Goal: Information Seeking & Learning: Learn about a topic

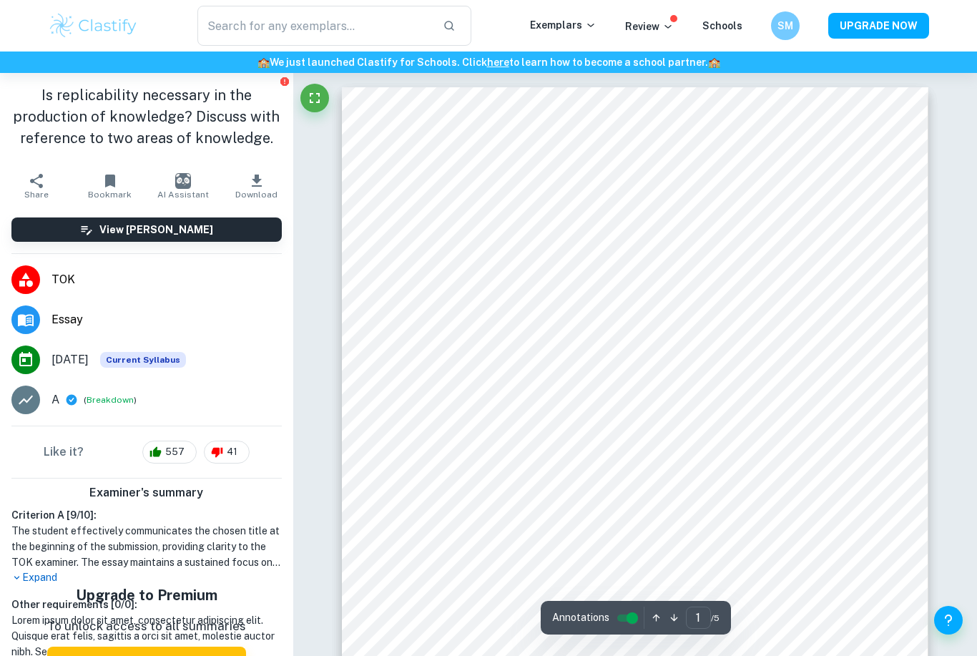
scroll to position [325, 0]
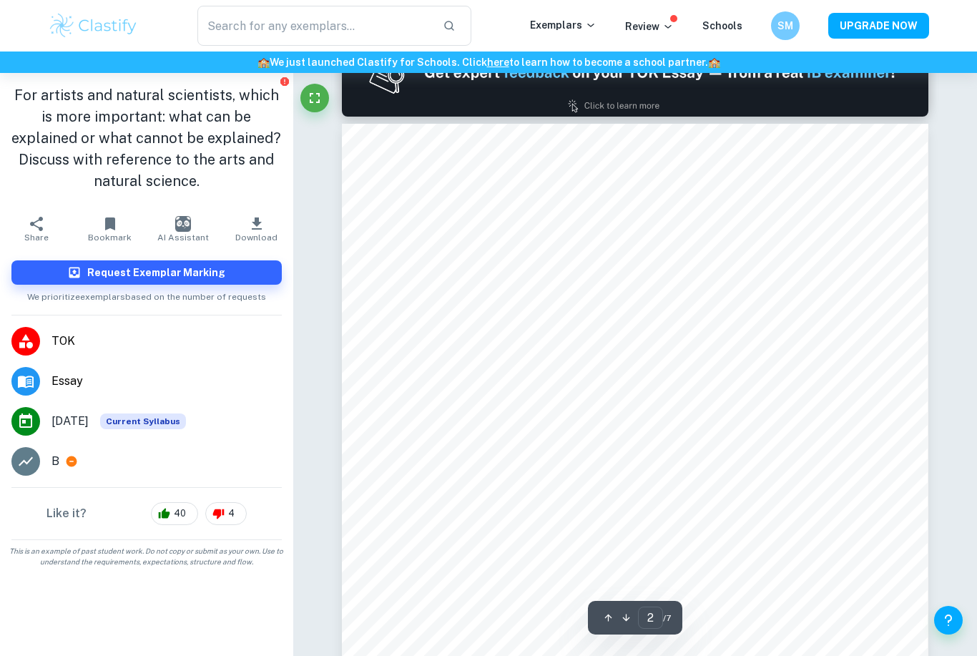
scroll to position [826, 0]
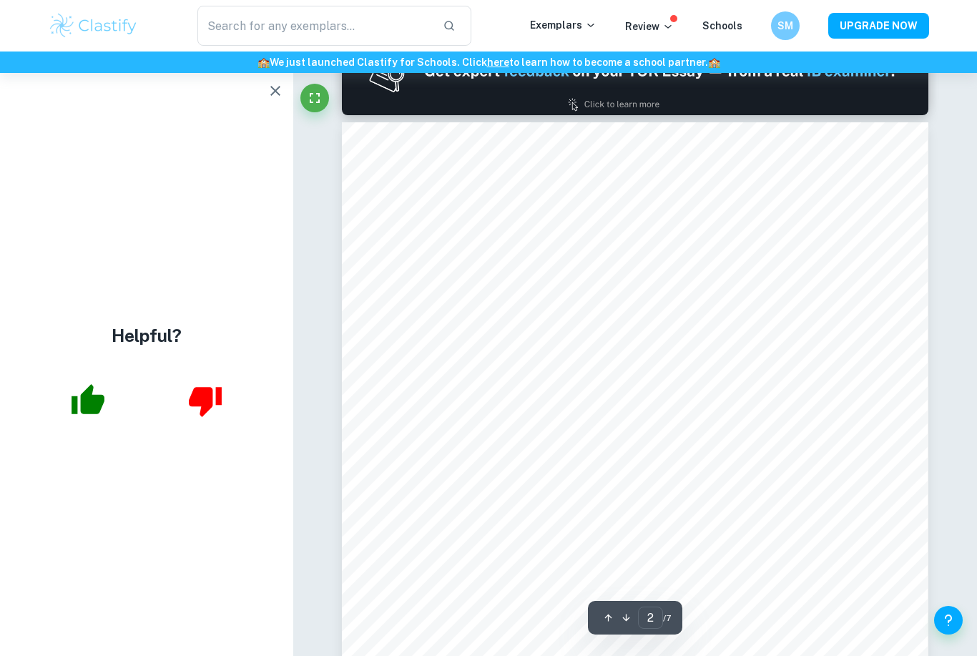
click at [277, 94] on icon "button" at bounding box center [275, 90] width 17 height 17
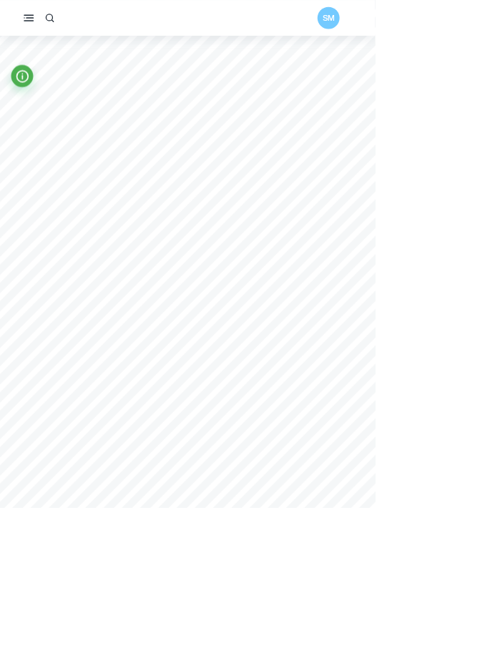
scroll to position [0, 0]
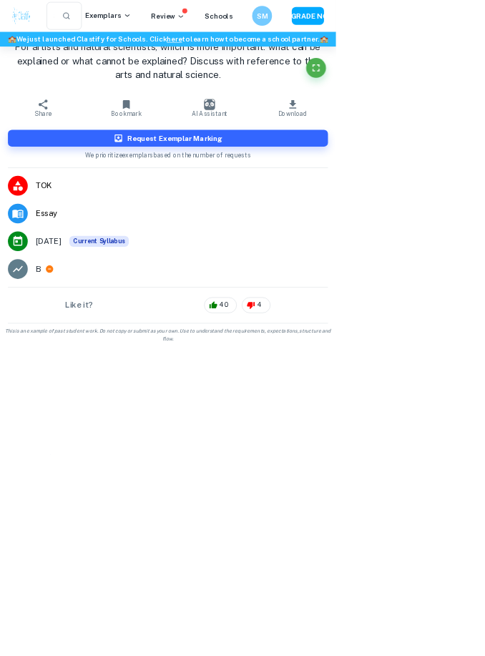
type input "1"
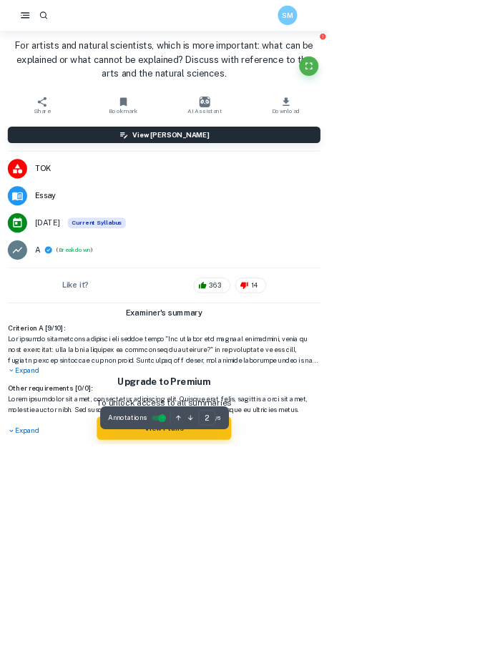
type input "1"
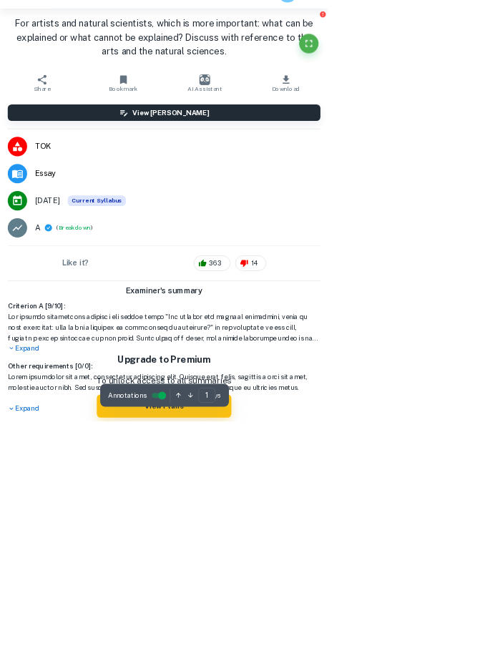
scroll to position [34, 0]
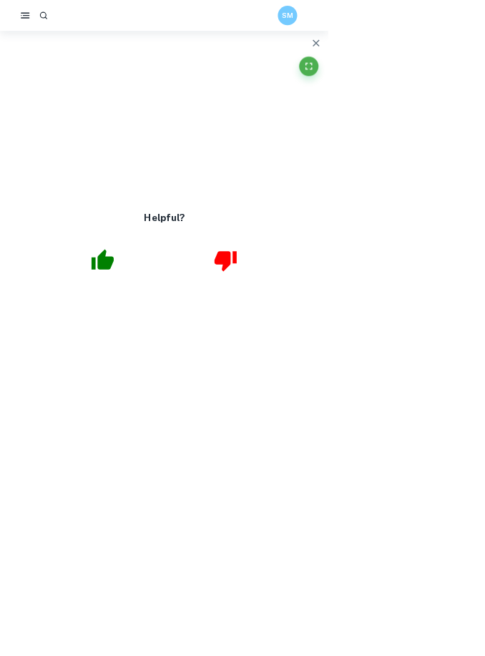
scroll to position [113, 0]
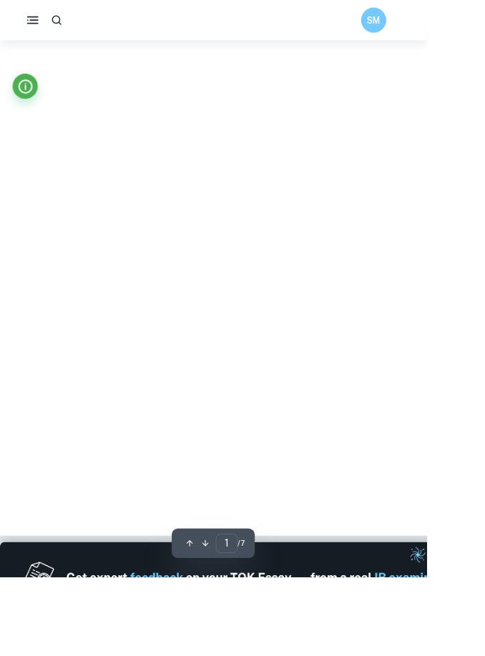
scroll to position [154, 0]
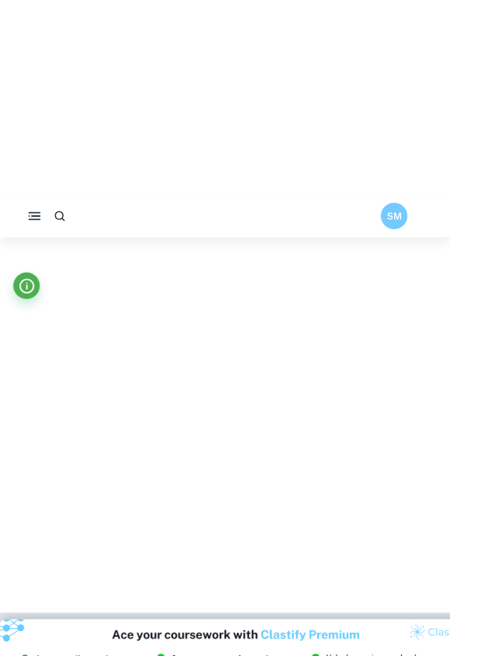
type input "1"
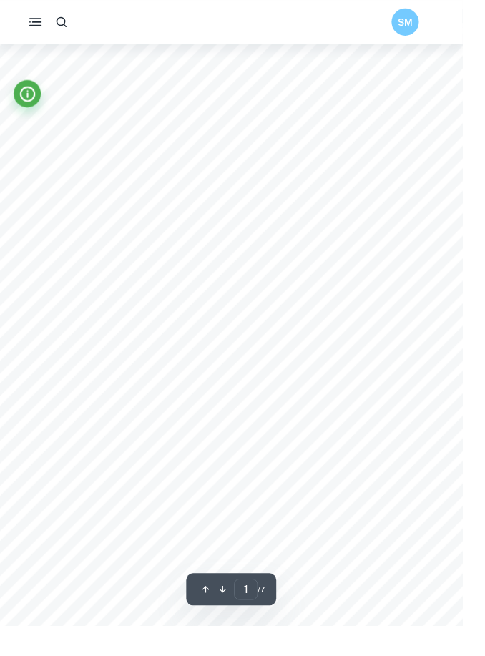
scroll to position [0, 0]
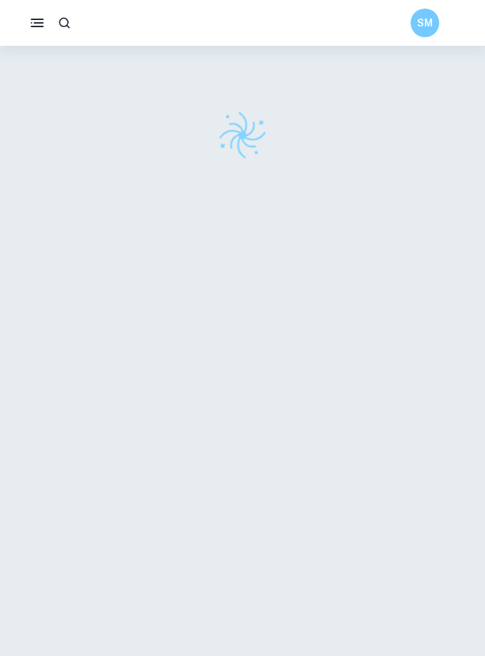
checkbox input "true"
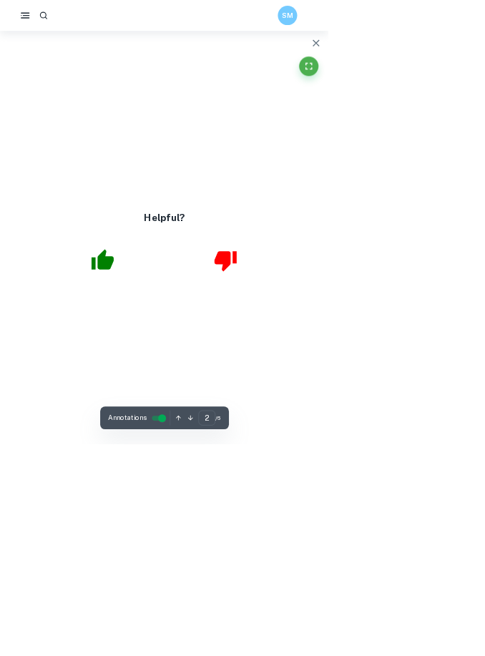
scroll to position [170, 0]
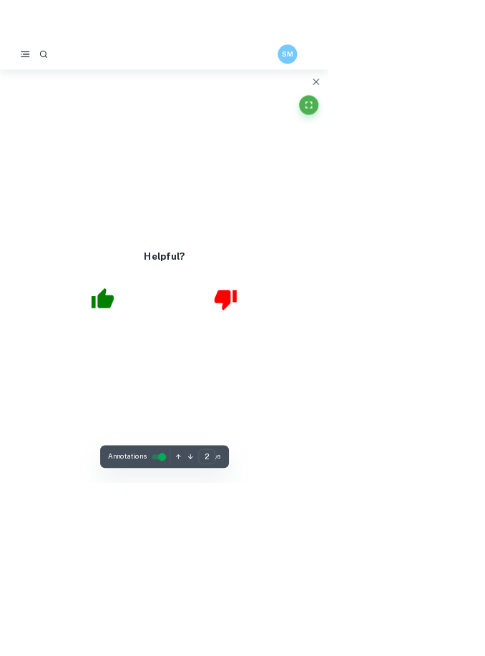
type input "1"
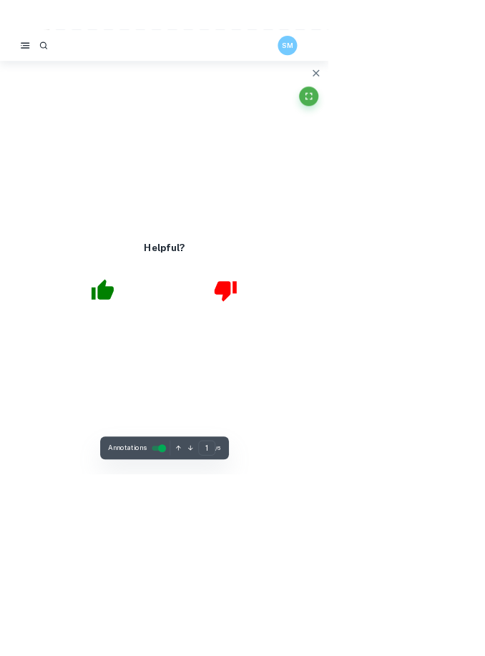
scroll to position [0, 0]
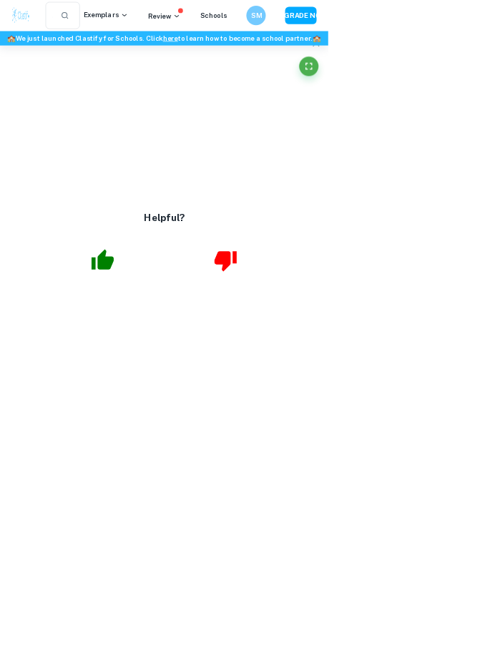
type input "1"
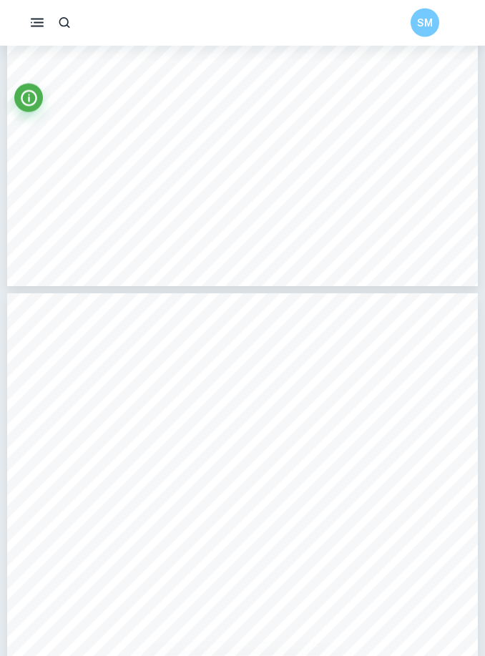
scroll to position [1770, 0]
type input "1"
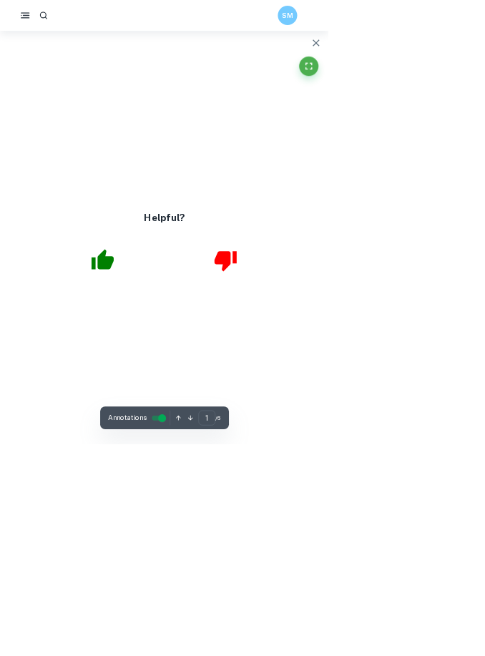
scroll to position [67, 0]
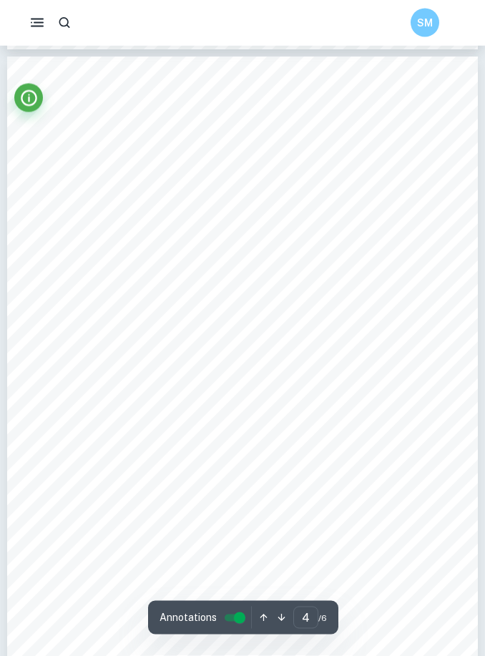
scroll to position [2007, 0]
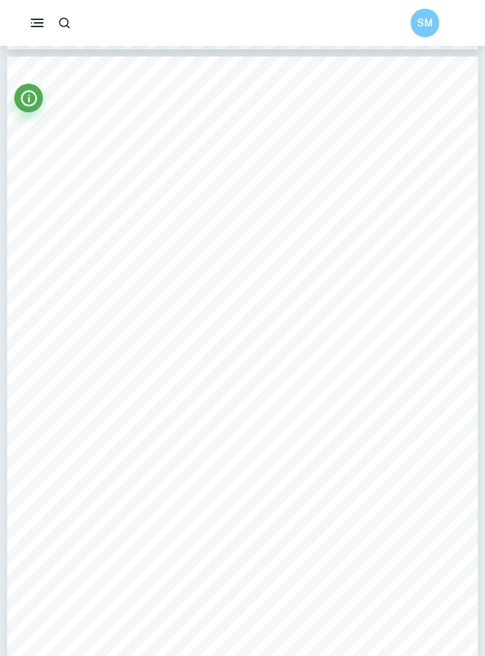
type input "1"
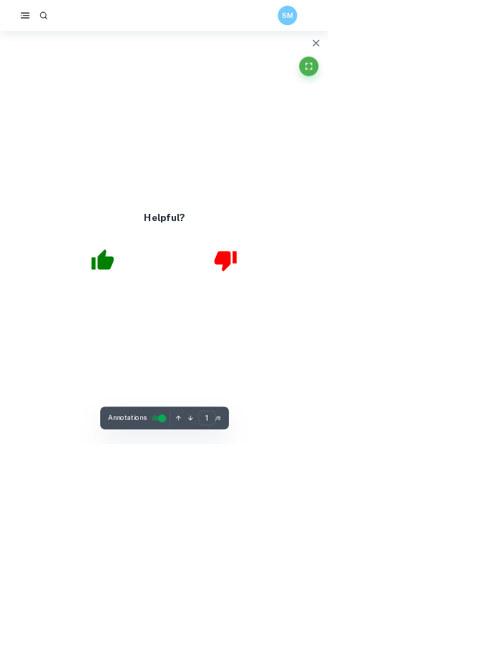
scroll to position [0, 0]
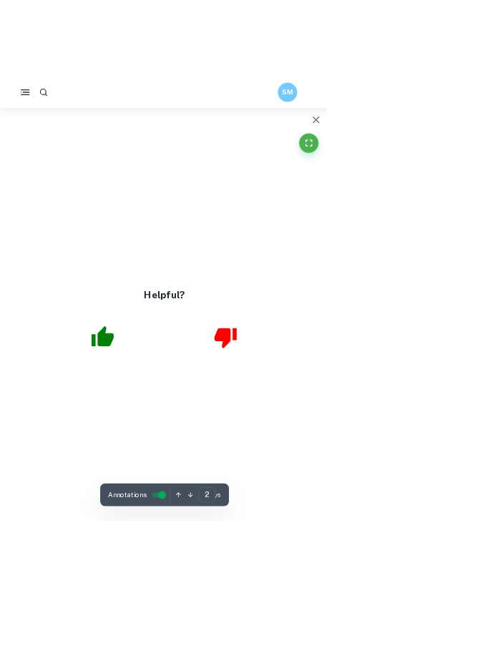
type input "1"
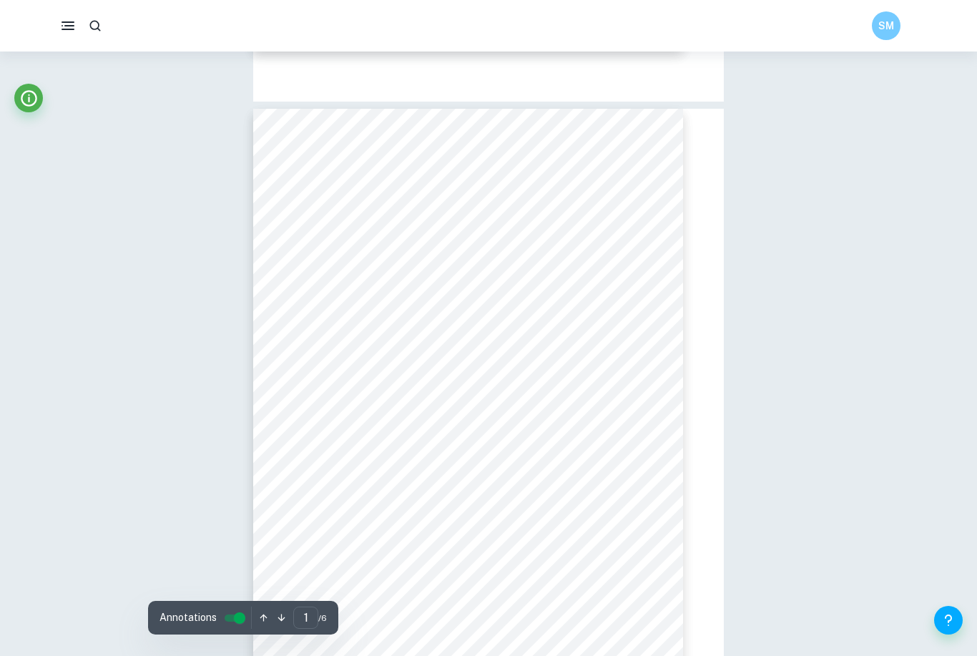
scroll to position [582, 0]
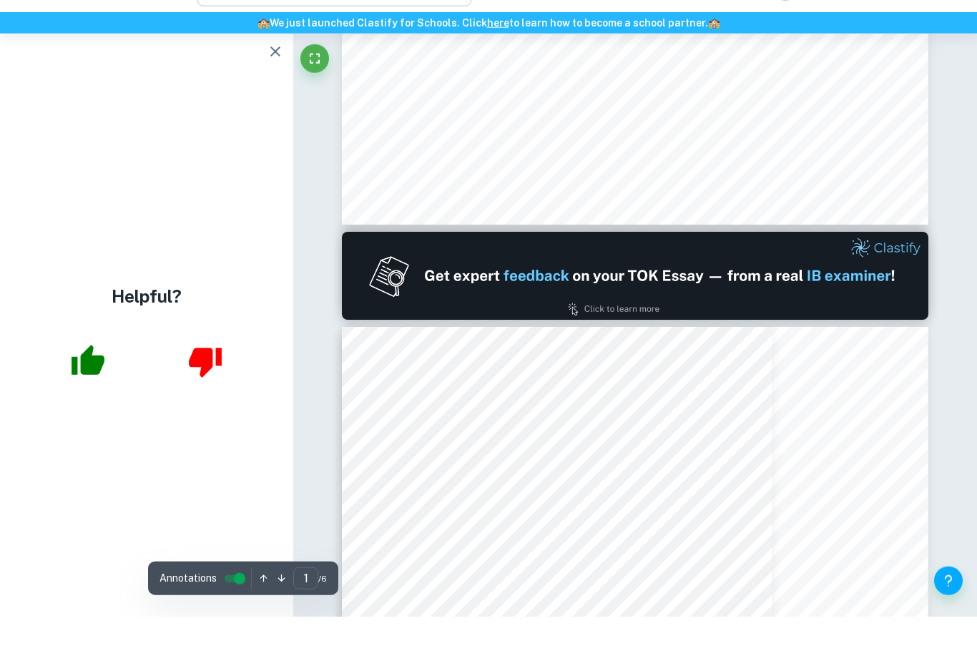
type input "2"
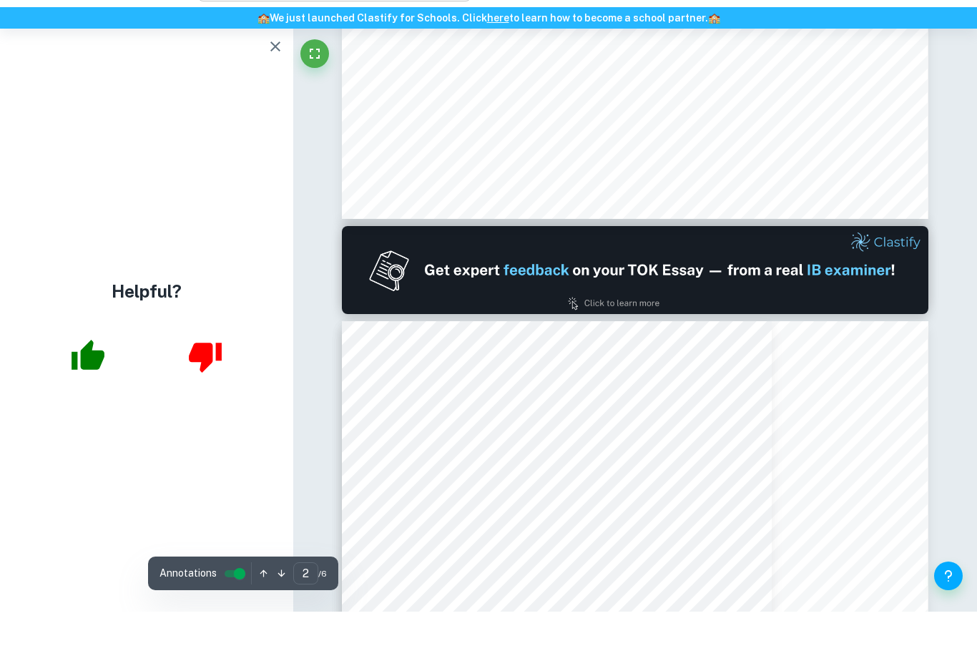
scroll to position [628, 0]
